Goal: Navigation & Orientation: Find specific page/section

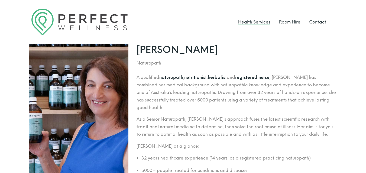
click at [255, 21] on link "Health Services" at bounding box center [254, 21] width 32 height 5
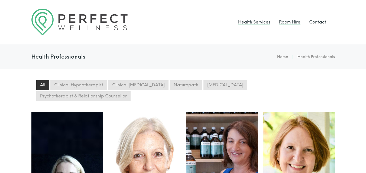
click at [290, 22] on link "Room Hire" at bounding box center [289, 21] width 21 height 5
